Goal: Task Accomplishment & Management: Manage account settings

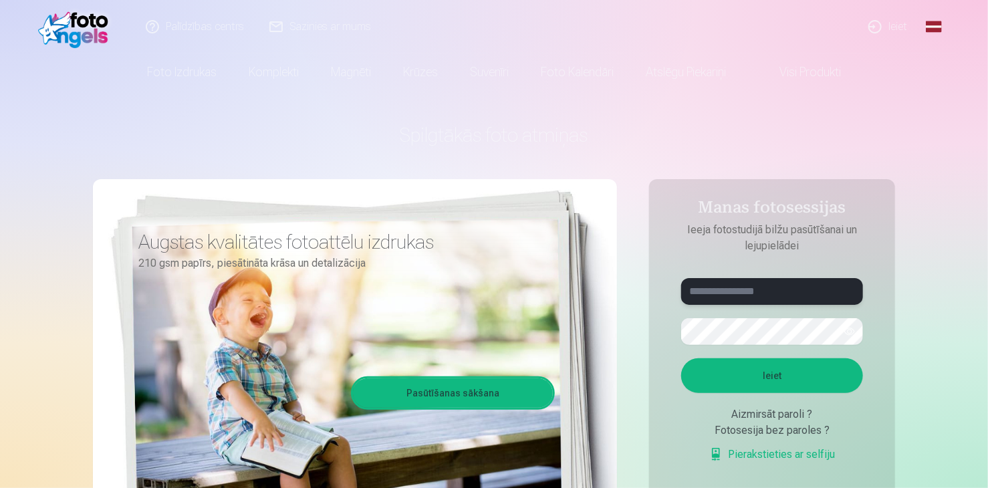
click at [766, 296] on input "text" at bounding box center [772, 291] width 182 height 27
type input "**********"
click at [763, 382] on button "Ieiet" at bounding box center [772, 375] width 182 height 35
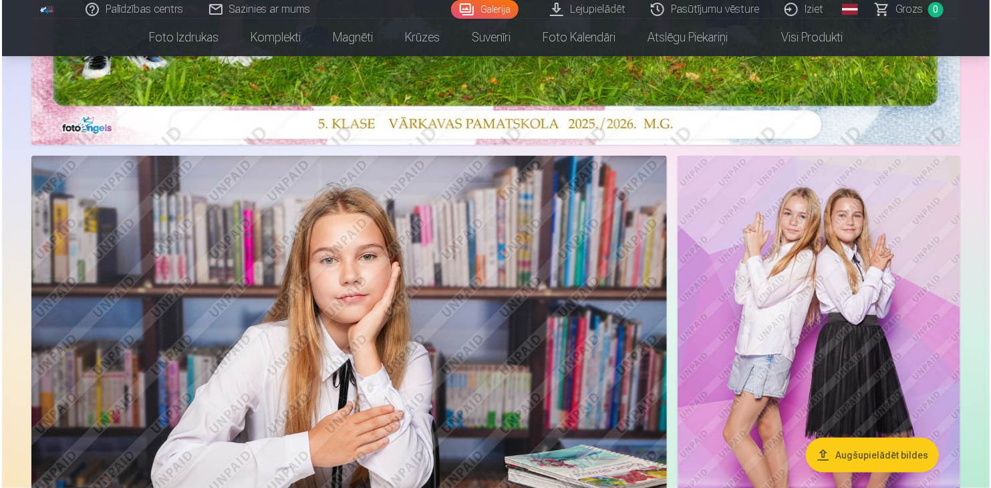
scroll to position [677, 0]
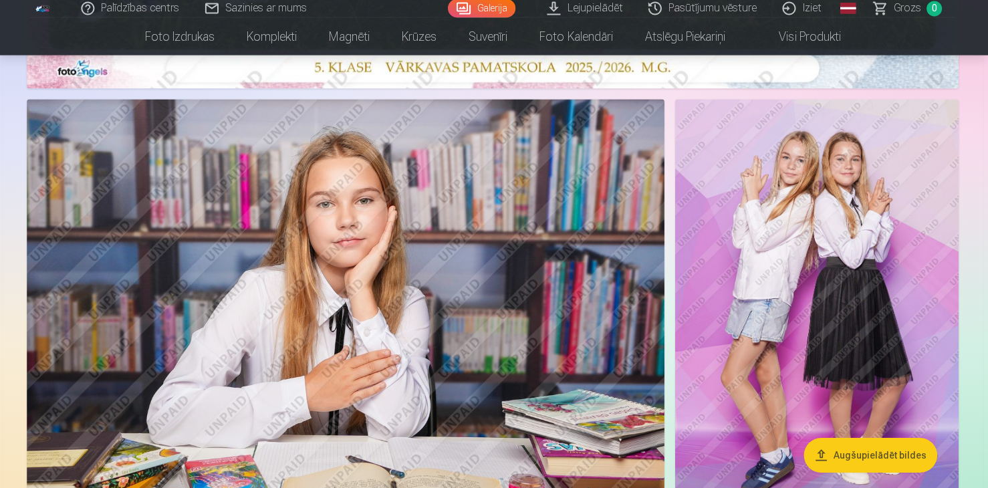
click at [877, 223] on img at bounding box center [817, 312] width 283 height 424
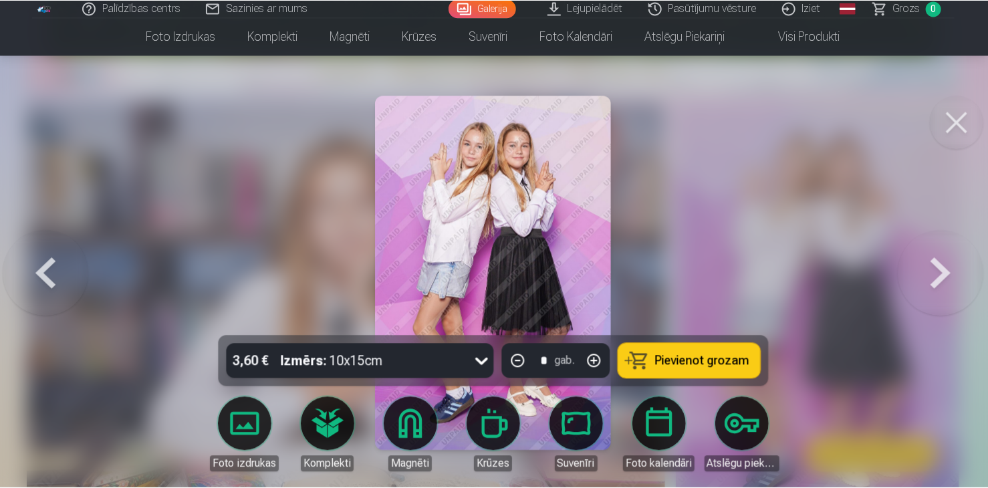
scroll to position [677, 0]
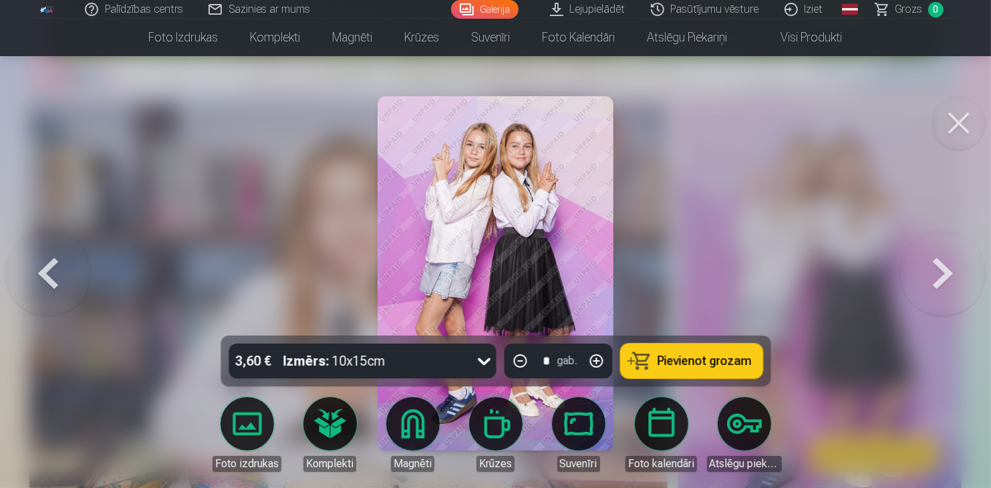
click at [952, 130] on button at bounding box center [958, 122] width 53 height 53
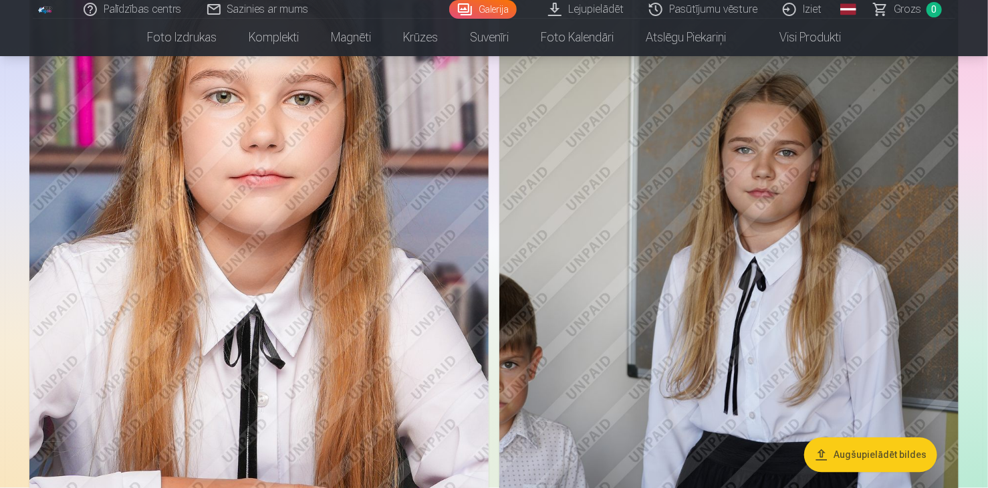
scroll to position [3686, 0]
